Goal: Book appointment/travel/reservation

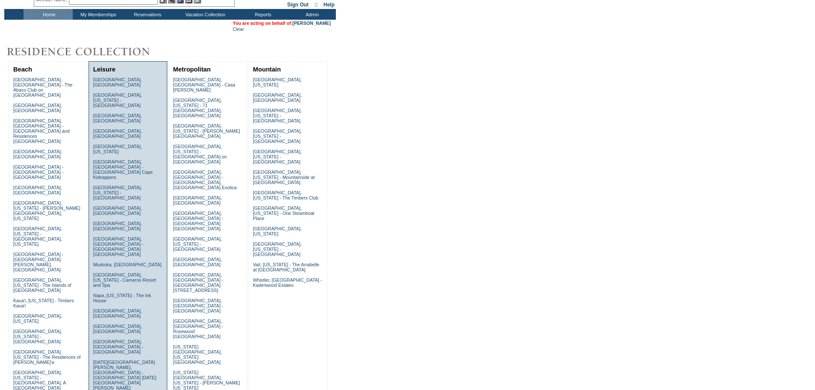
scroll to position [43, 0]
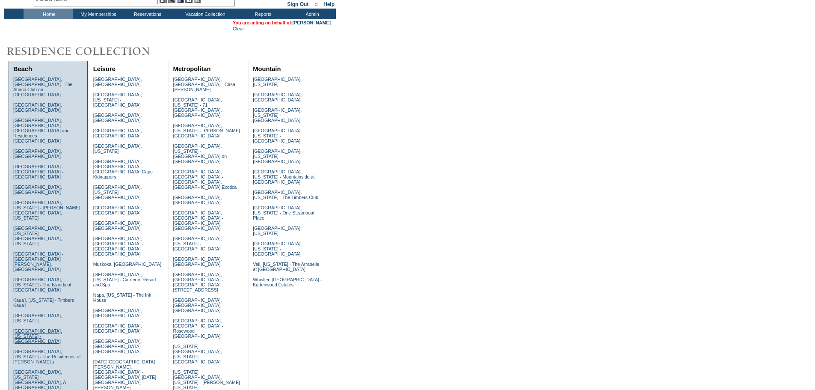
click at [48, 328] on link "Kohala Coast, Hawaii - Pauoa Beach Club" at bounding box center [37, 335] width 49 height 15
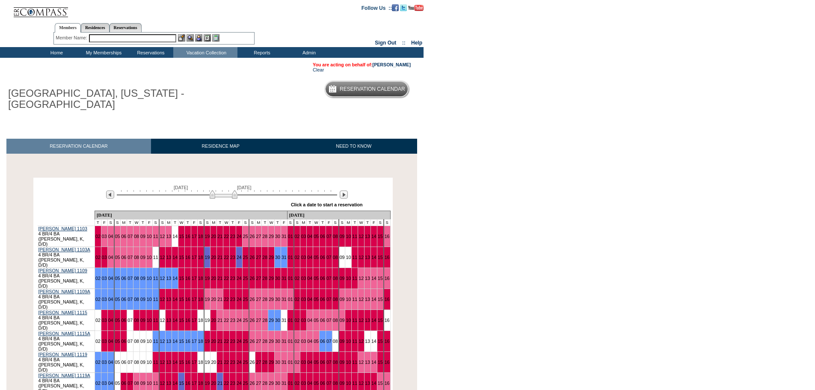
drag, startPoint x: 193, startPoint y: 194, endPoint x: 221, endPoint y: 192, distance: 28.7
click at [221, 192] on img at bounding box center [224, 194] width 28 height 9
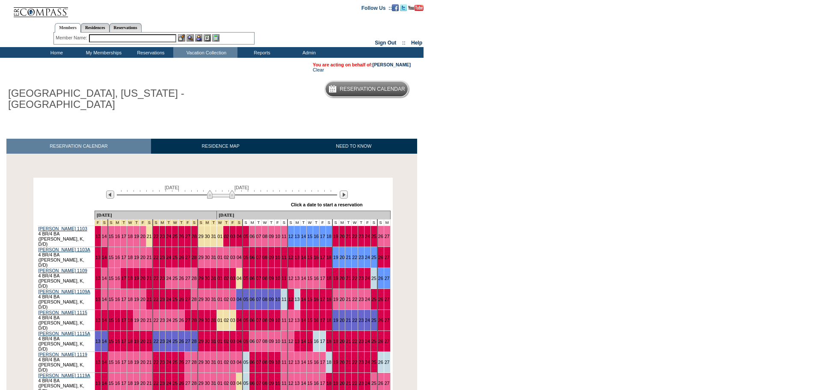
click at [213, 193] on img at bounding box center [221, 194] width 28 height 9
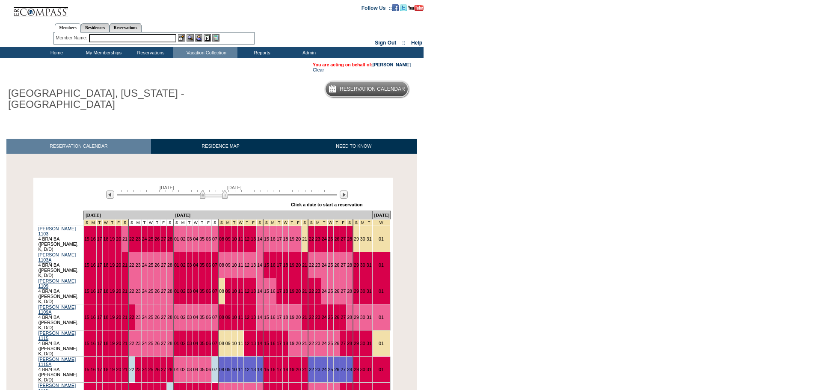
drag, startPoint x: 213, startPoint y: 194, endPoint x: 208, endPoint y: 196, distance: 5.3
click at [208, 196] on img at bounding box center [214, 194] width 28 height 9
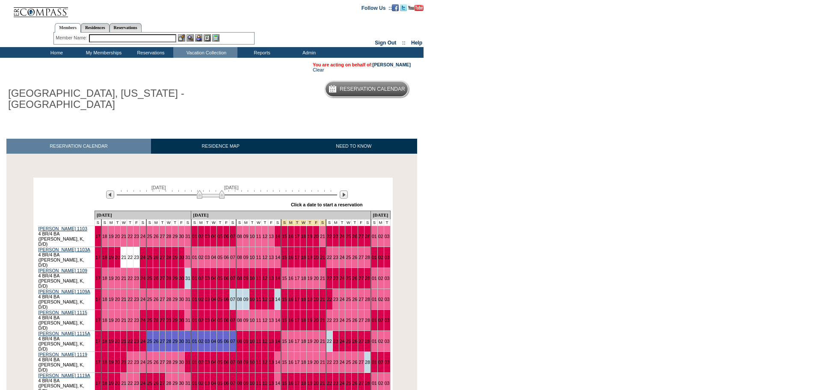
drag, startPoint x: 208, startPoint y: 196, endPoint x: 204, endPoint y: 195, distance: 4.3
click at [204, 195] on img at bounding box center [211, 194] width 28 height 9
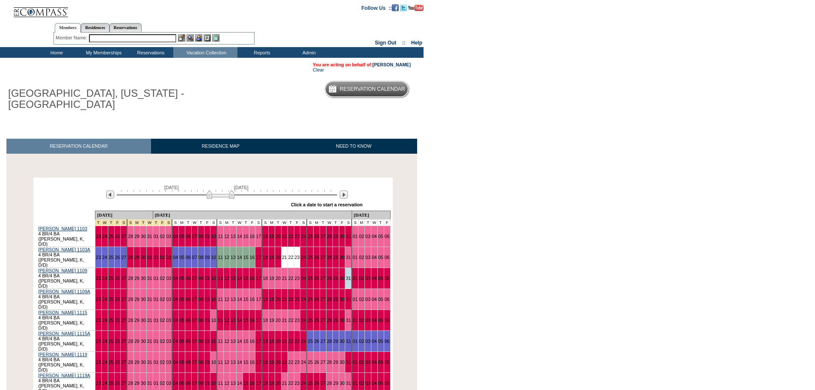
drag, startPoint x: 204, startPoint y: 195, endPoint x: 214, endPoint y: 195, distance: 10.3
click at [215, 195] on img at bounding box center [221, 194] width 28 height 9
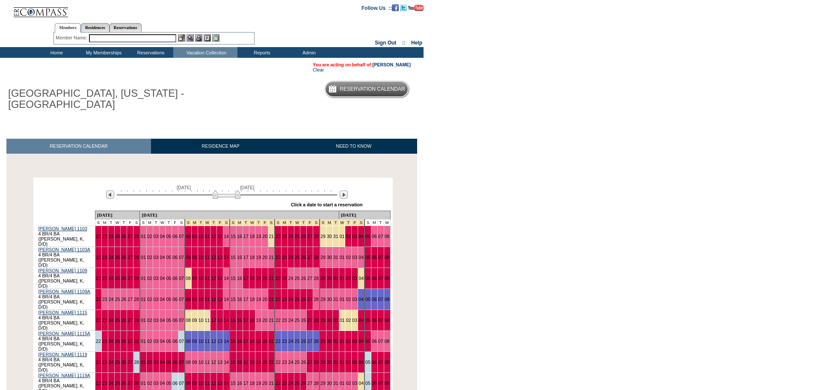
drag, startPoint x: 215, startPoint y: 193, endPoint x: 220, endPoint y: 193, distance: 5.6
click at [220, 193] on img at bounding box center [227, 194] width 28 height 9
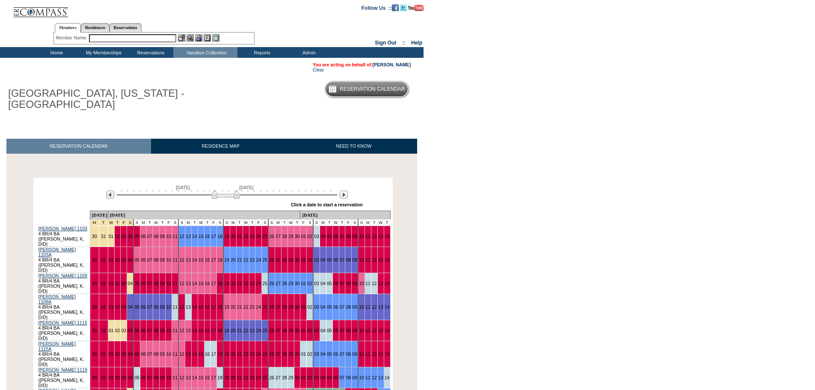
click at [216, 193] on img at bounding box center [226, 194] width 28 height 9
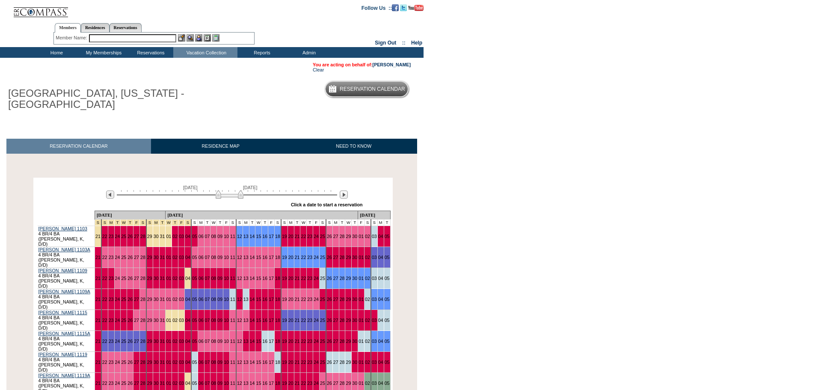
drag, startPoint x: 234, startPoint y: 196, endPoint x: 238, endPoint y: 194, distance: 5.0
click at [238, 194] on img at bounding box center [230, 194] width 28 height 9
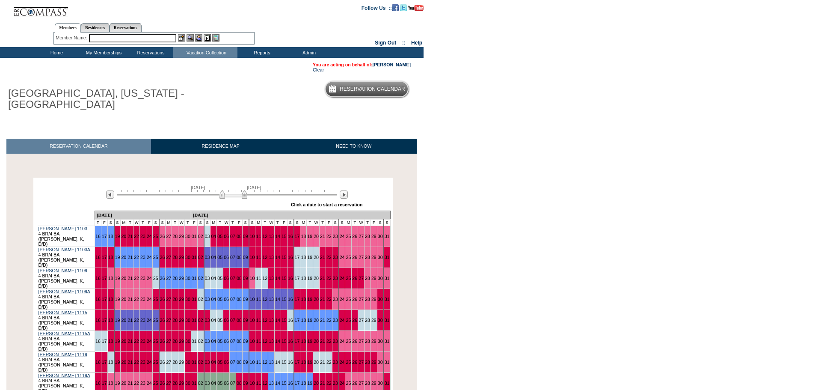
drag, startPoint x: 237, startPoint y: 194, endPoint x: 242, endPoint y: 193, distance: 4.8
click at [242, 193] on img at bounding box center [233, 194] width 28 height 9
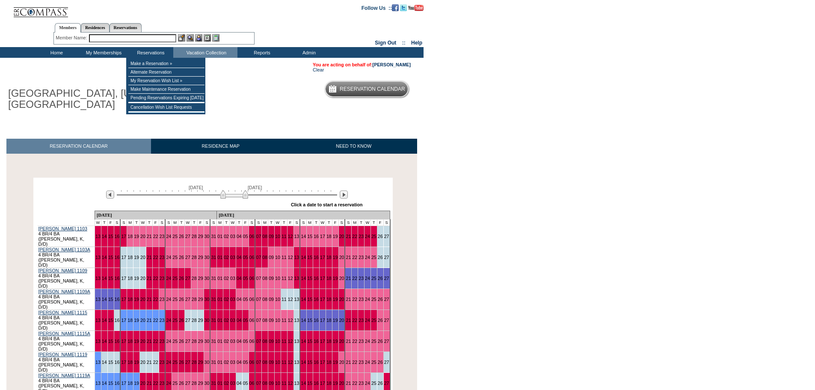
click at [136, 37] on input "text" at bounding box center [132, 38] width 87 height 8
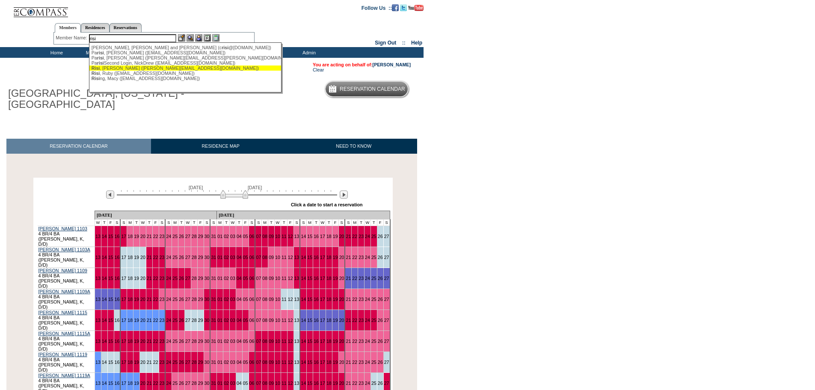
click at [127, 71] on div "[PERSON_NAME] ([PERSON_NAME][EMAIL_ADDRESS][DOMAIN_NAME])" at bounding box center [186, 67] width 188 height 5
type input "[PERSON_NAME] ([PERSON_NAME][EMAIL_ADDRESS][DOMAIN_NAME])"
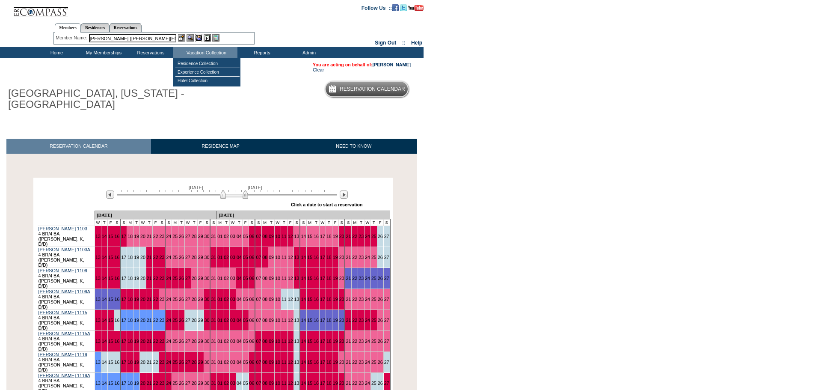
click at [199, 37] on img at bounding box center [198, 37] width 7 height 7
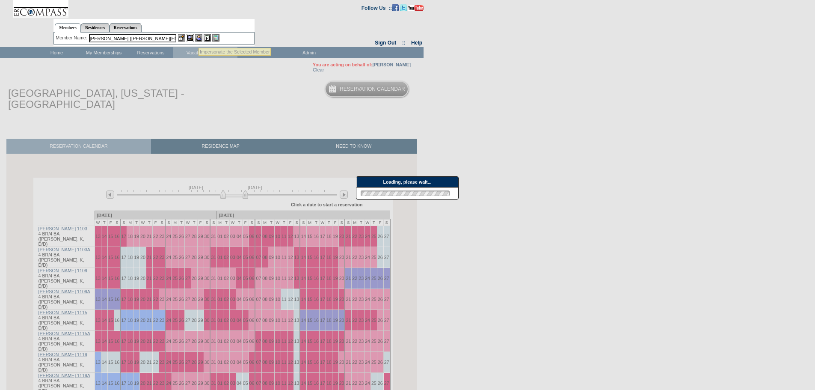
click at [192, 37] on img at bounding box center [190, 37] width 7 height 7
